Goal: Information Seeking & Learning: Learn about a topic

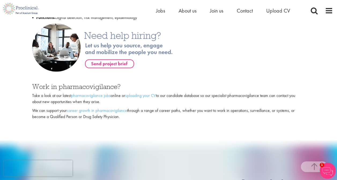
click at [254, 92] on div "Work in pharmacovigilance? Take a look at our latest pharmacovigilance jobs onl…" at bounding box center [168, 101] width 273 height 37
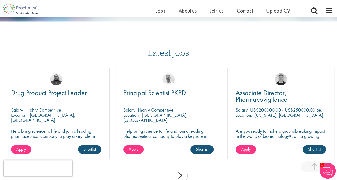
scroll to position [557, 0]
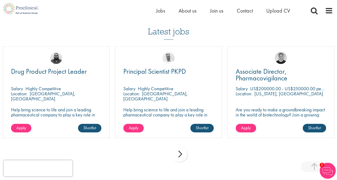
click at [272, 115] on p "Are you ready to make a groundbreaking impact in the world of biotechnology? Jo…" at bounding box center [280, 117] width 90 height 20
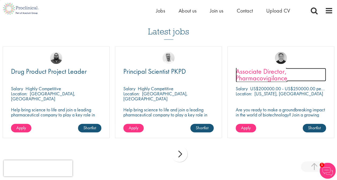
click at [276, 72] on span "Associate Director, Pharmacovigilance" at bounding box center [261, 75] width 52 height 16
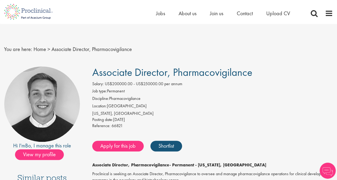
click at [280, 87] on div "Salary: US$200000.00 - US$250000.00 per annum" at bounding box center [212, 84] width 240 height 7
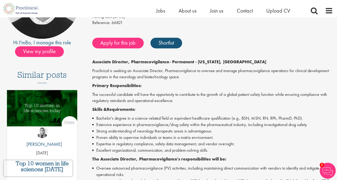
scroll to position [21, 0]
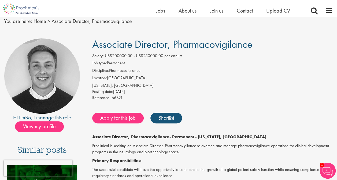
click at [271, 94] on div "Posting date: [DATE]" at bounding box center [212, 92] width 240 height 6
click at [228, 95] on div "Reference: 66821" at bounding box center [212, 98] width 240 height 7
